Goal: Navigation & Orientation: Find specific page/section

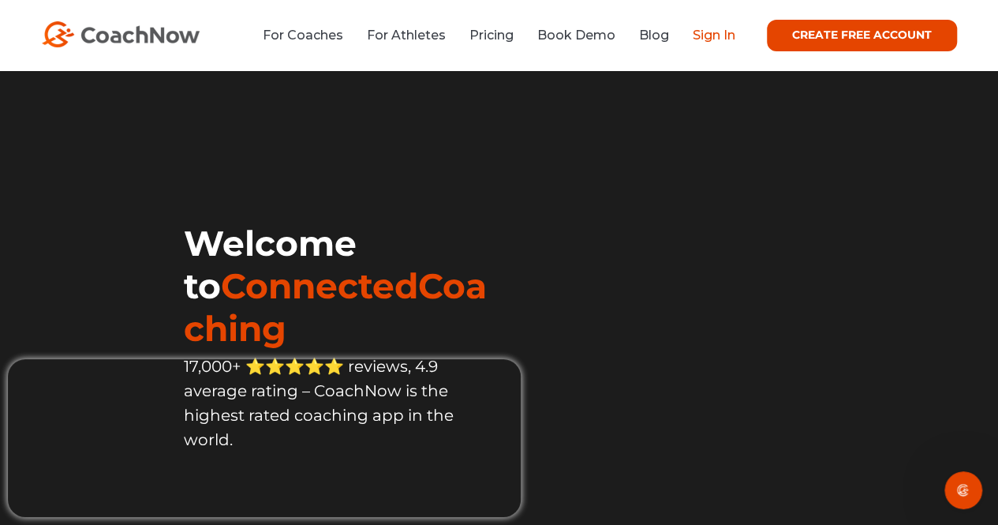
click at [723, 37] on link "Sign In" at bounding box center [714, 35] width 43 height 15
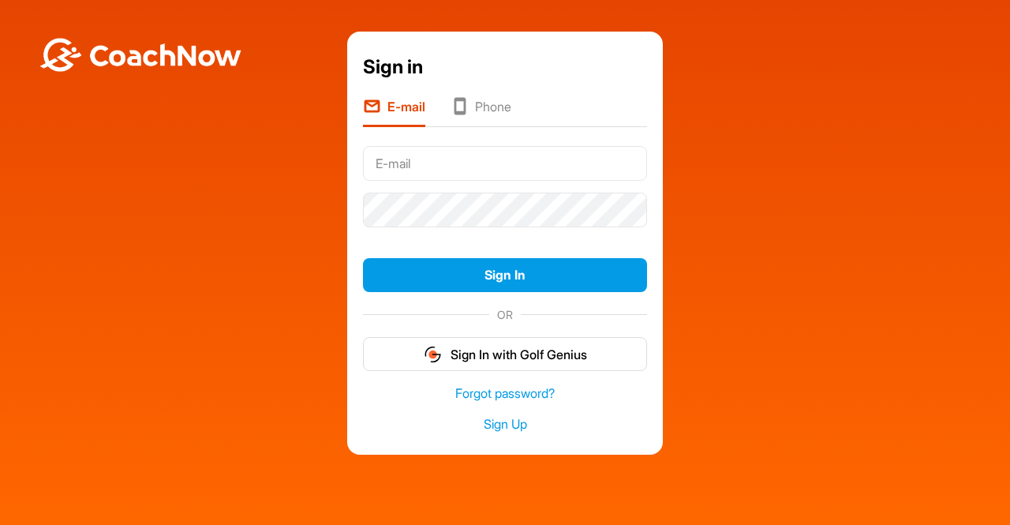
click at [529, 165] on input "text" at bounding box center [505, 163] width 284 height 35
type input "[PERSON_NAME][EMAIL_ADDRESS][DOMAIN_NAME]"
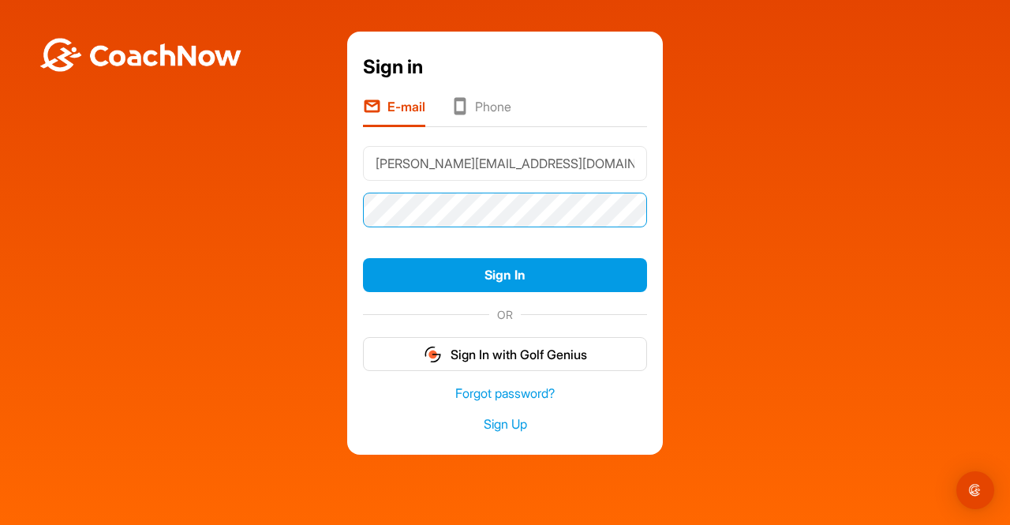
click at [363, 258] on button "Sign In" at bounding box center [505, 275] width 284 height 34
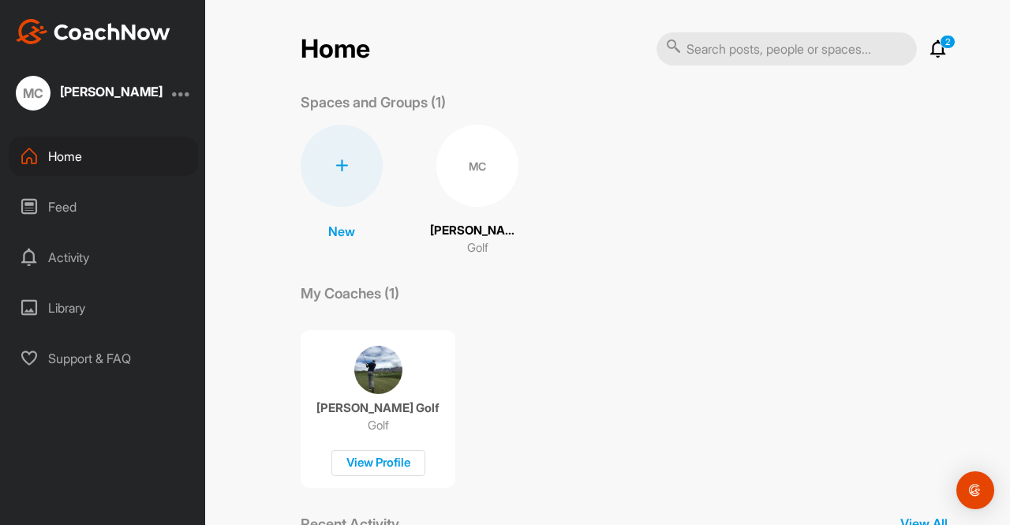
click at [461, 164] on div "MC" at bounding box center [477, 166] width 82 height 82
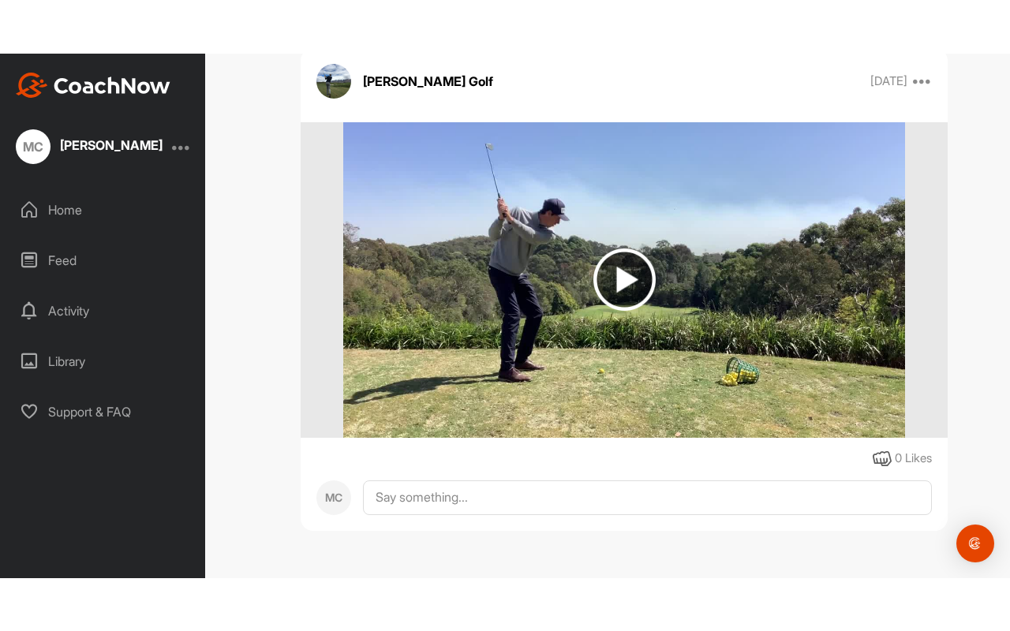
scroll to position [1242, 0]
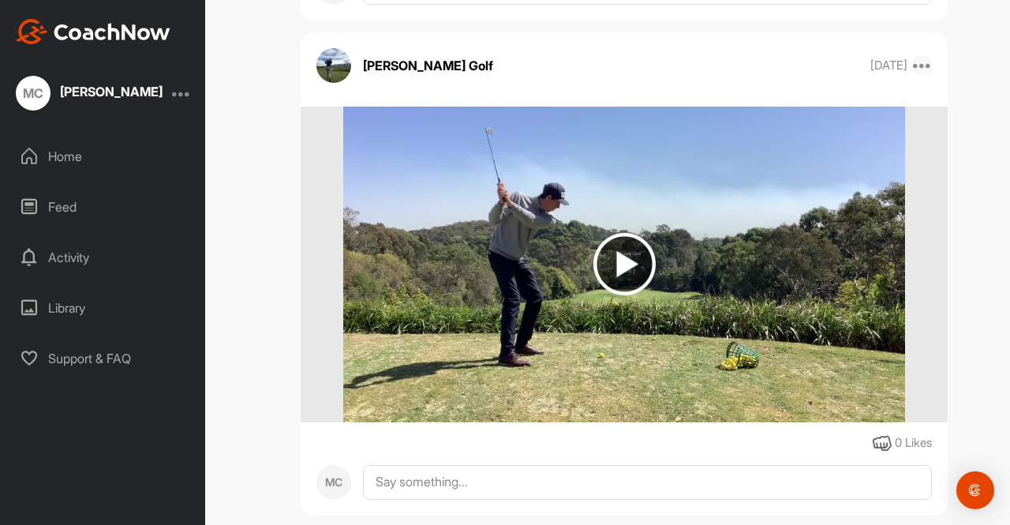
click at [916, 65] on icon at bounding box center [922, 65] width 19 height 19
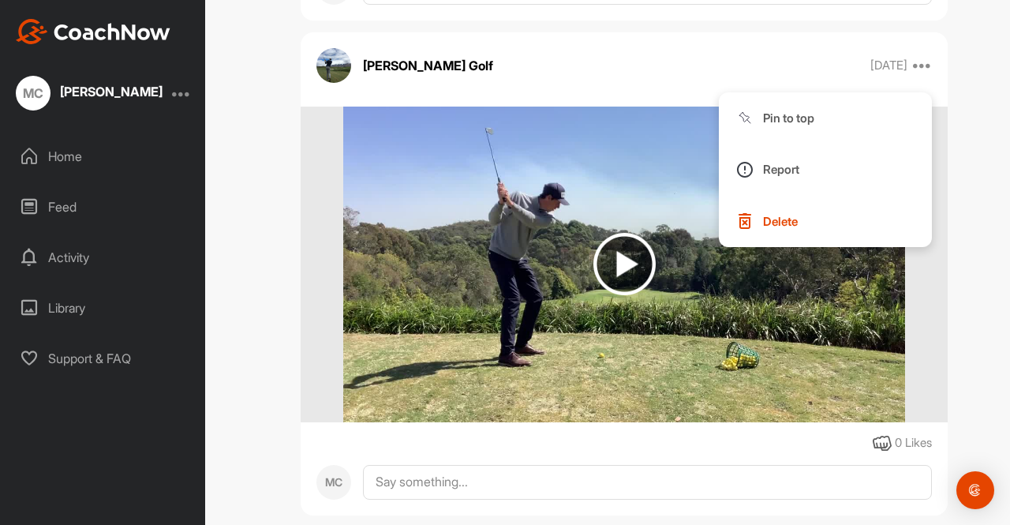
click at [636, 261] on img at bounding box center [624, 264] width 62 height 62
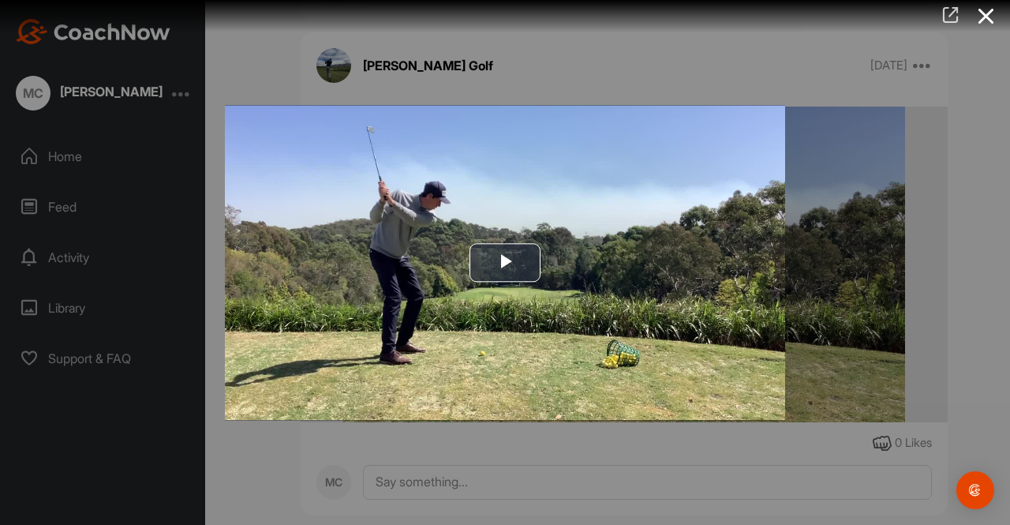
click at [947, 23] on icon at bounding box center [950, 14] width 18 height 17
click at [505, 263] on span "Video Player" at bounding box center [505, 263] width 0 height 0
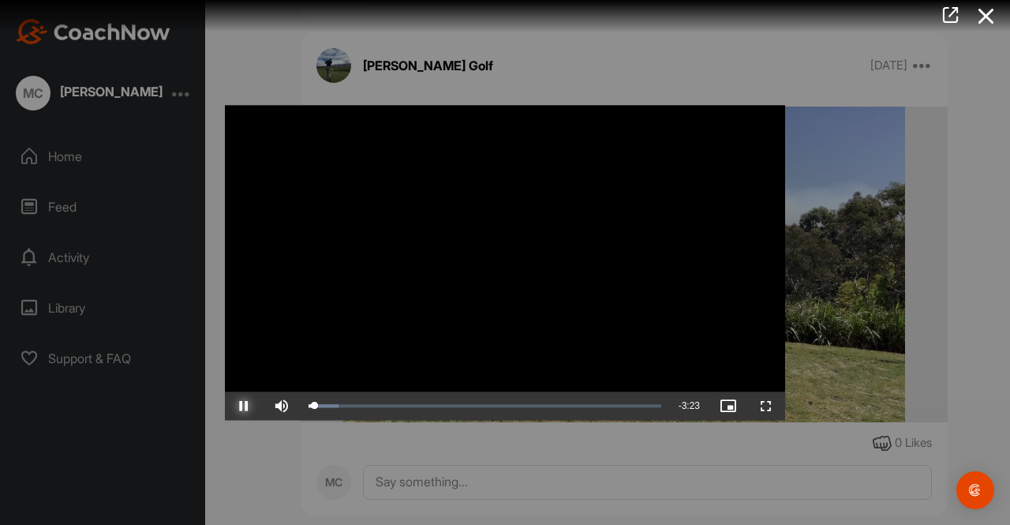
click at [235, 405] on span "Video Player" at bounding box center [244, 405] width 38 height 0
click at [766, 405] on span "Video Player" at bounding box center [766, 405] width 38 height 0
click at [940, 6] on link at bounding box center [950, 16] width 36 height 33
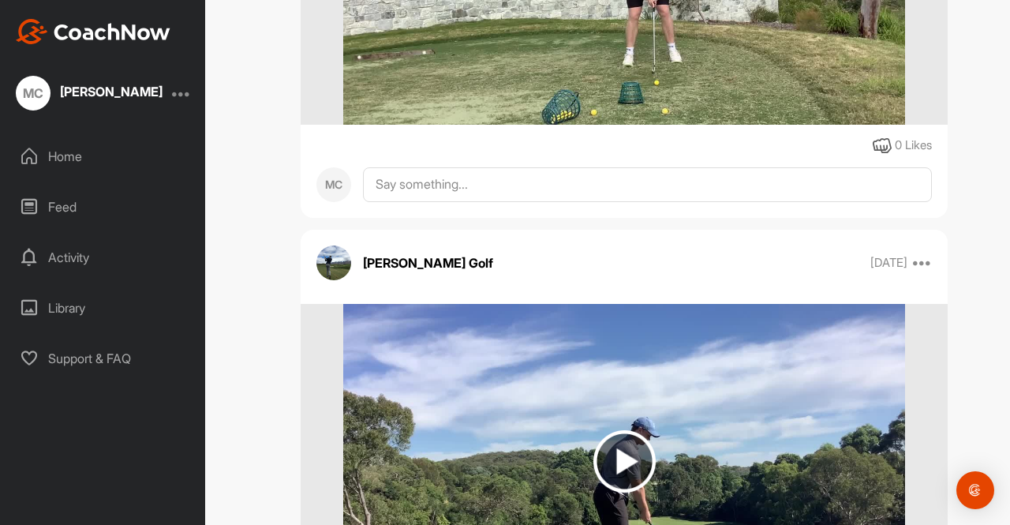
scroll to position [549, 0]
click at [917, 263] on icon at bounding box center [922, 263] width 19 height 19
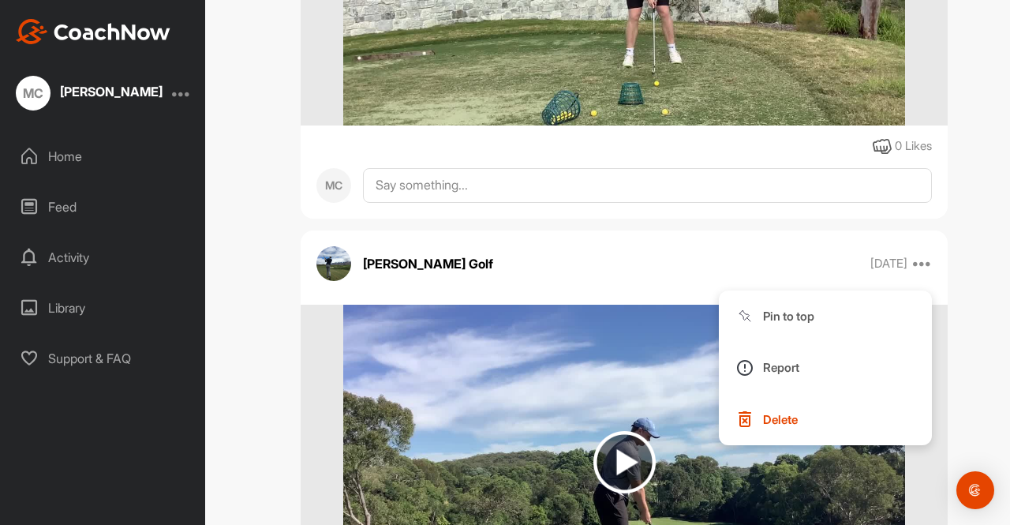
click at [681, 279] on div "[PERSON_NAME] Golf [DATE] Pin to top Report Delete" at bounding box center [624, 263] width 647 height 35
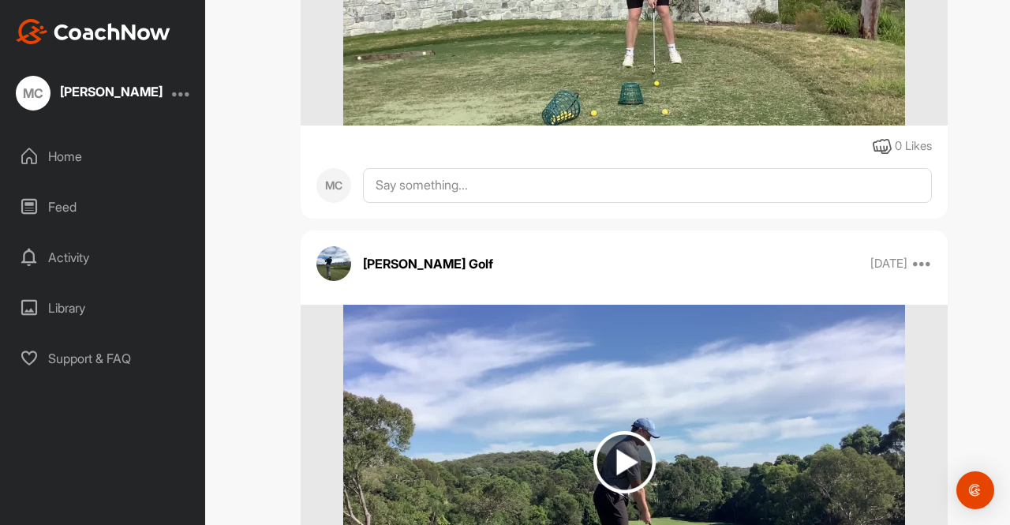
click at [452, 261] on p "[PERSON_NAME] Golf" at bounding box center [428, 263] width 130 height 19
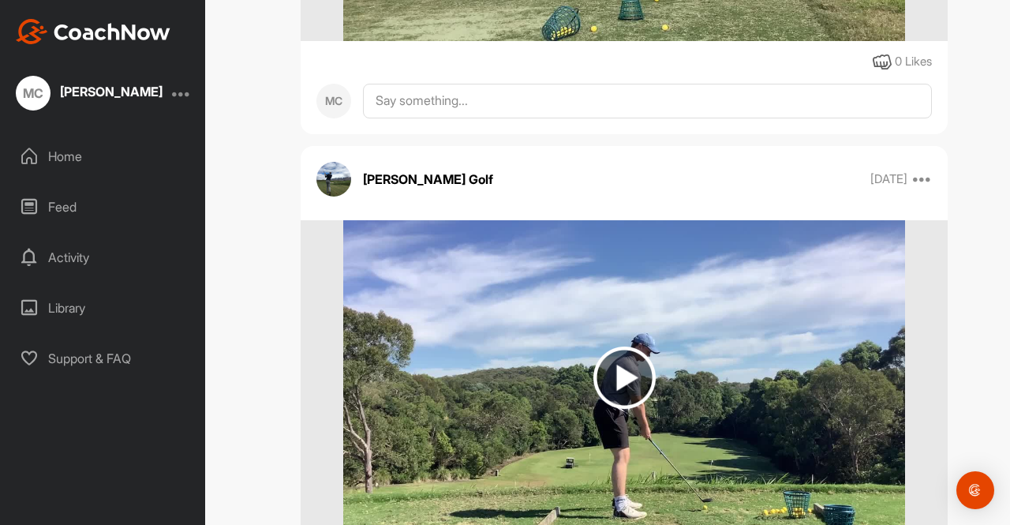
click at [631, 367] on img at bounding box center [624, 377] width 62 height 62
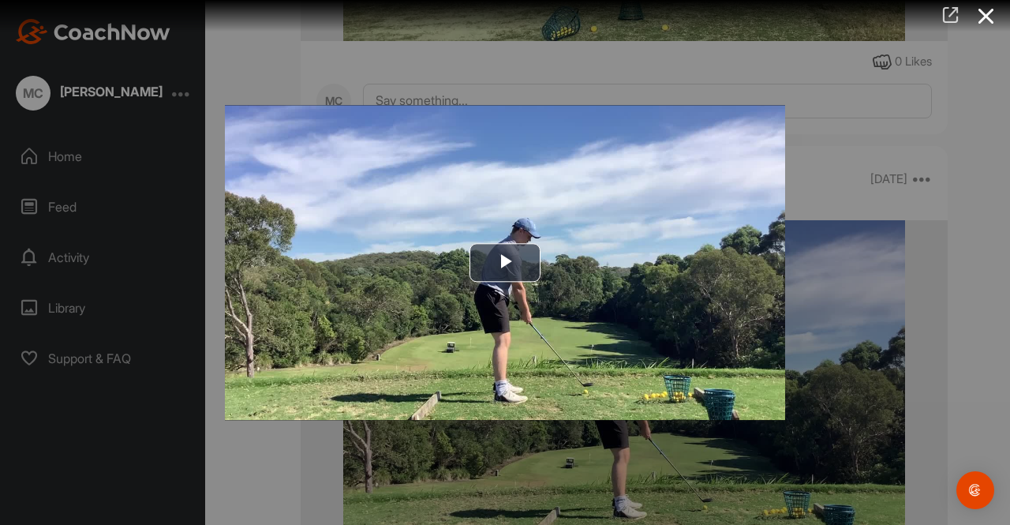
click at [950, 19] on icon at bounding box center [950, 14] width 18 height 17
click at [939, 19] on link at bounding box center [950, 16] width 36 height 33
click at [820, 138] on div at bounding box center [505, 262] width 1010 height 525
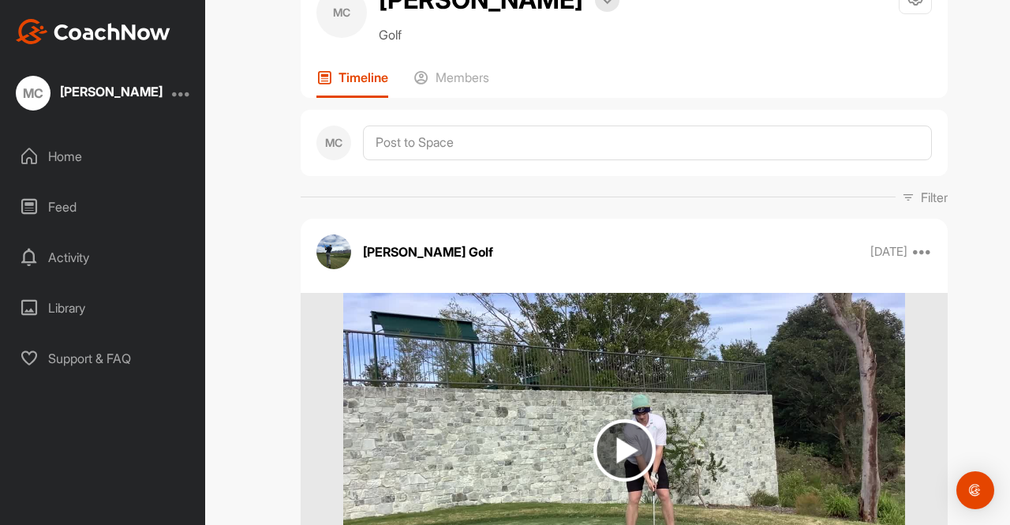
scroll to position [43, 0]
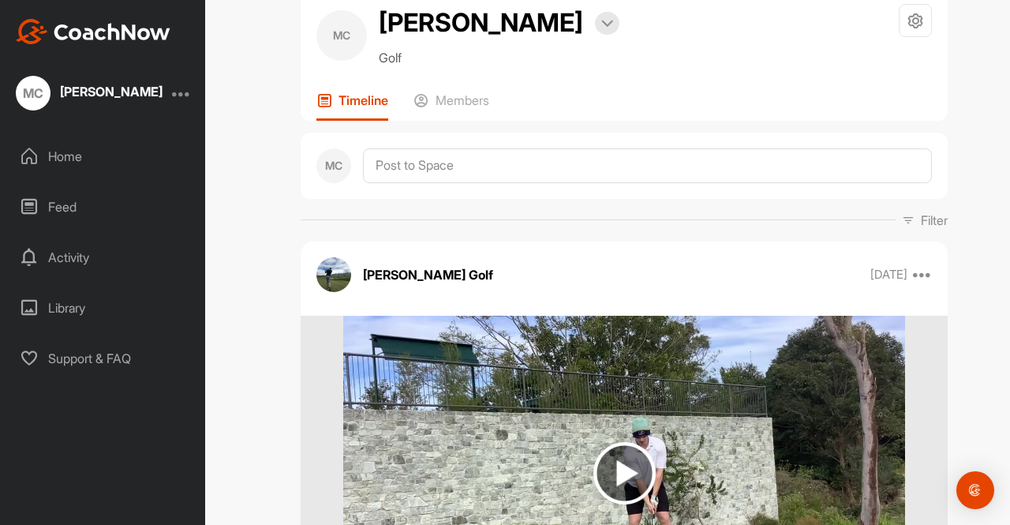
click at [608, 450] on img at bounding box center [624, 473] width 62 height 62
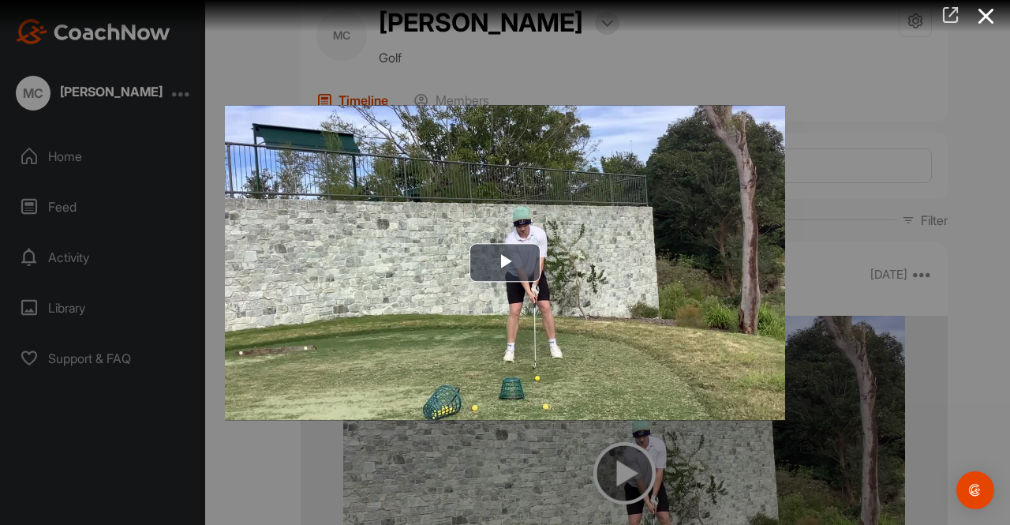
click at [944, 10] on icon at bounding box center [950, 14] width 18 height 17
click at [927, 95] on div at bounding box center [505, 262] width 1010 height 525
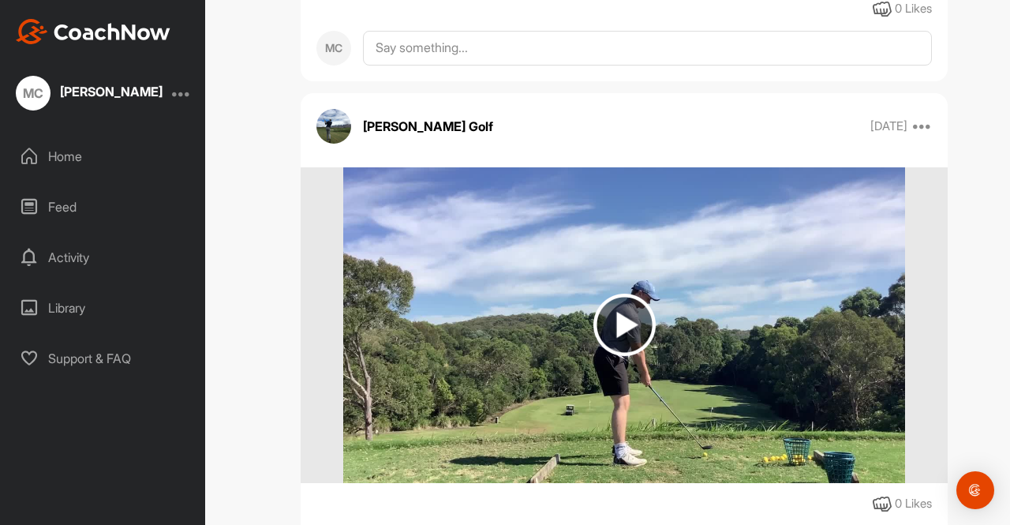
scroll to position [685, 0]
